Goal: Navigation & Orientation: Find specific page/section

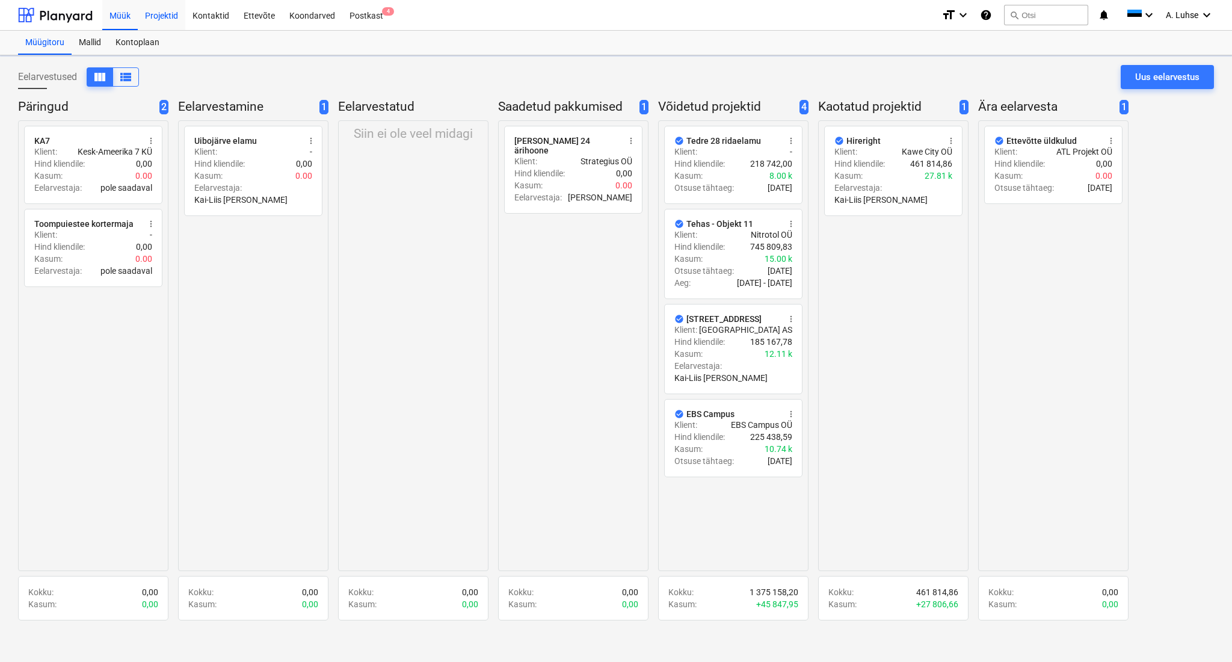
click at [148, 19] on div "Projektid" at bounding box center [162, 14] width 48 height 31
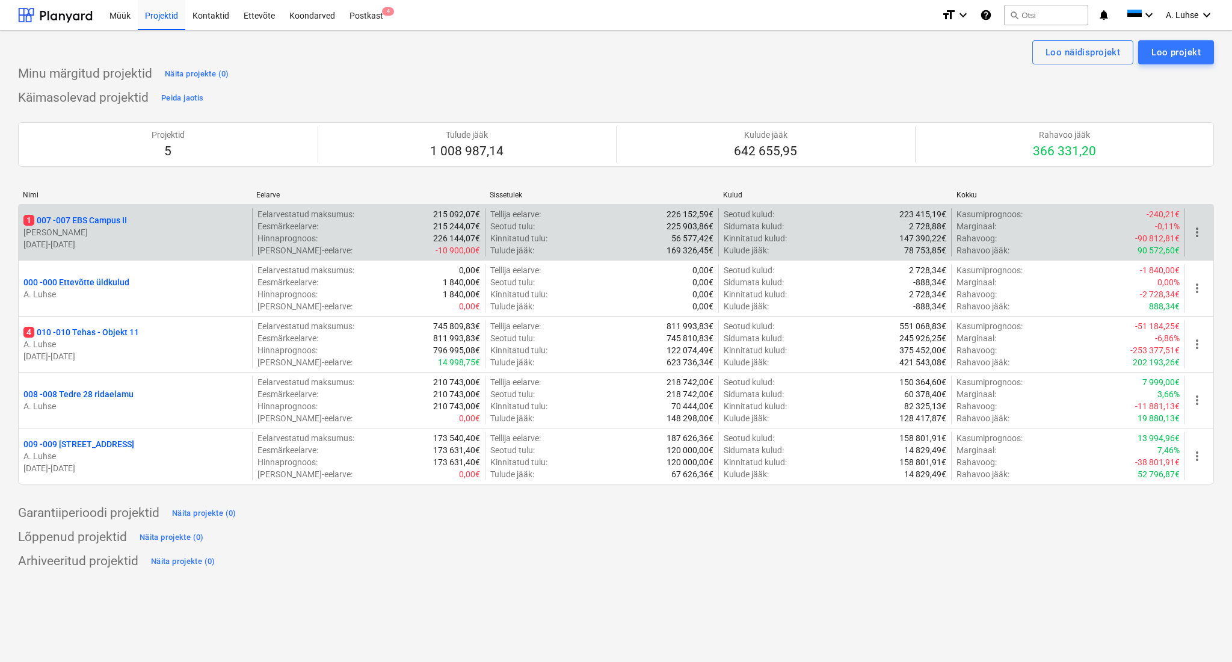
click at [97, 226] on p "1 007 - 007 EBS Campus II" at bounding box center [74, 220] width 103 height 12
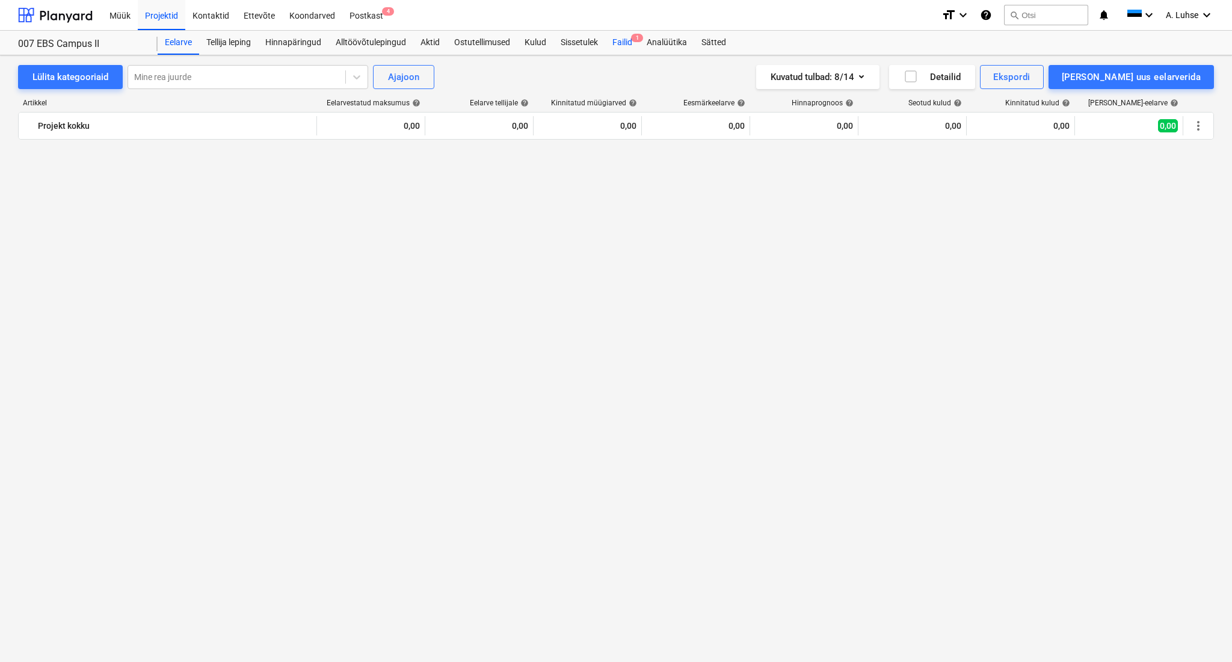
click at [621, 46] on div "Failid 1" at bounding box center [622, 43] width 34 height 24
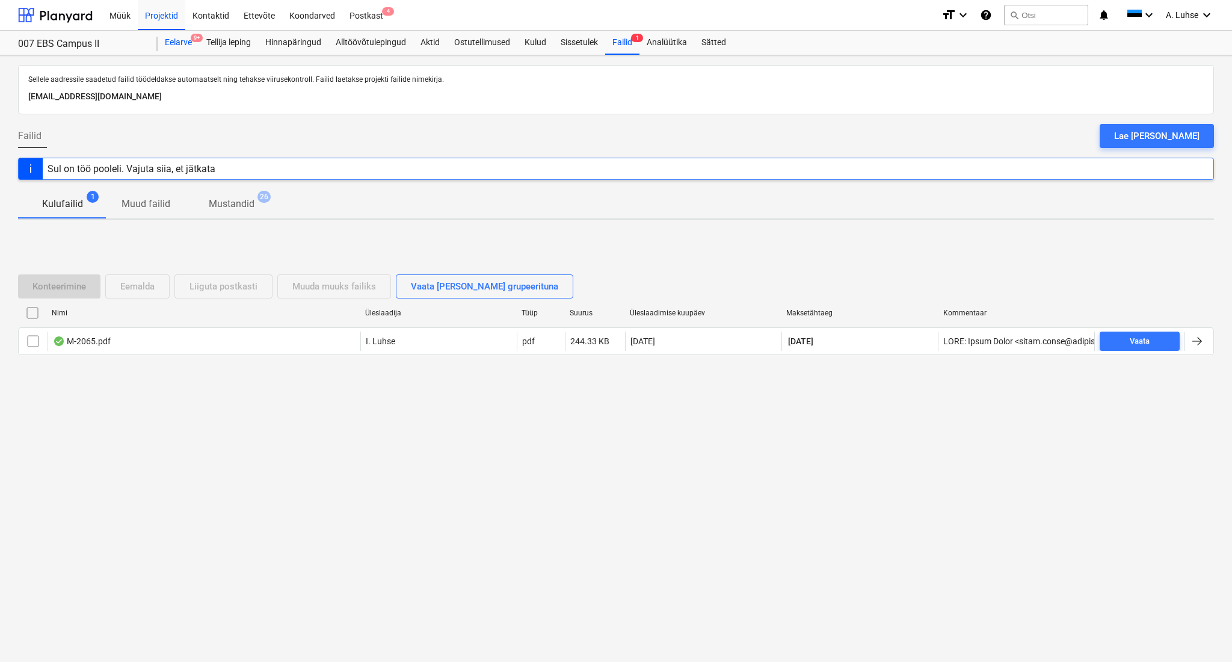
click at [170, 38] on div "Eelarve 9+" at bounding box center [179, 43] width 42 height 24
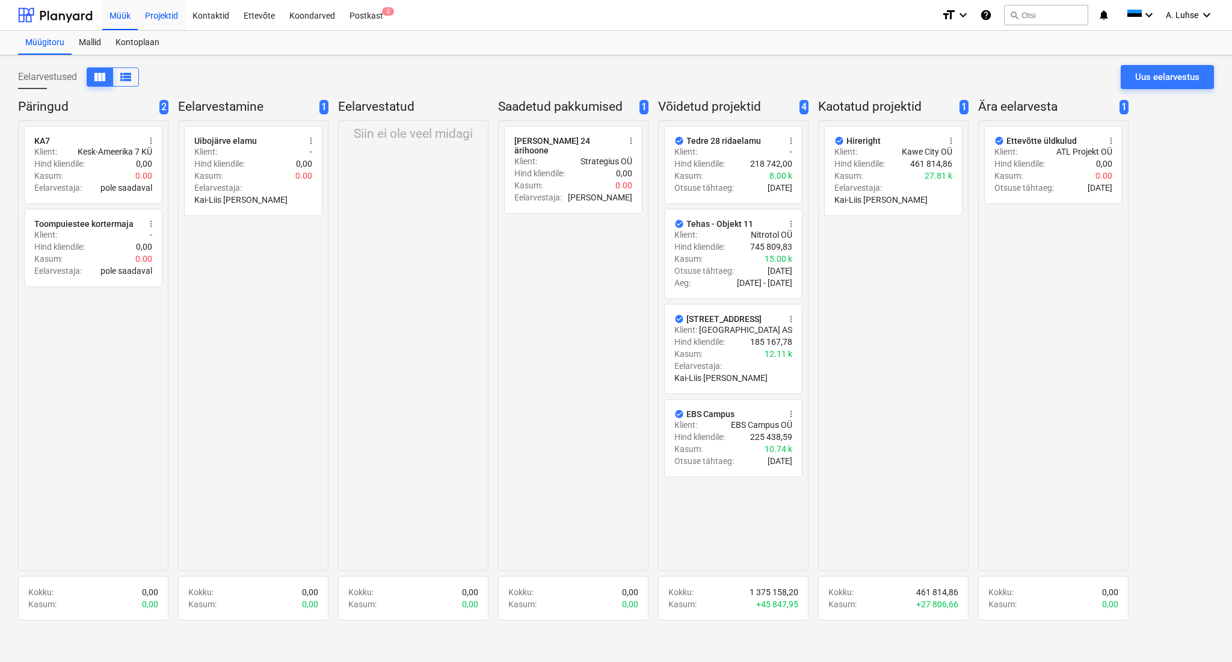
click at [174, 24] on div "Projektid" at bounding box center [162, 14] width 48 height 31
